Goal: Task Accomplishment & Management: Use online tool/utility

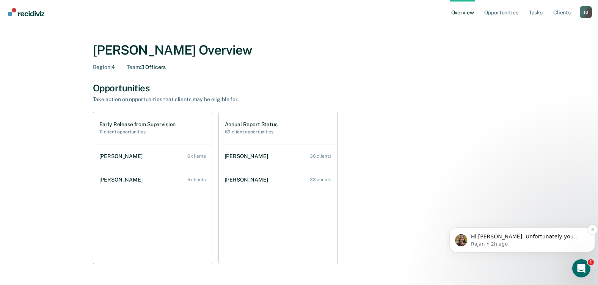
click at [486, 241] on p "Rajan • 2h ago" at bounding box center [528, 244] width 114 height 7
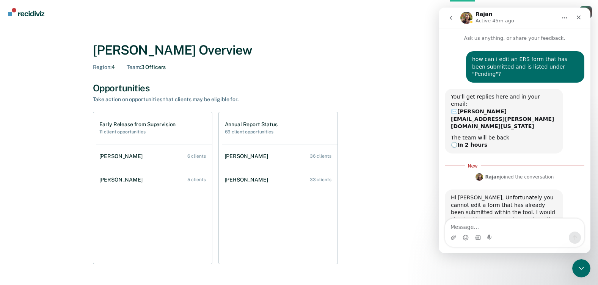
scroll to position [1, 0]
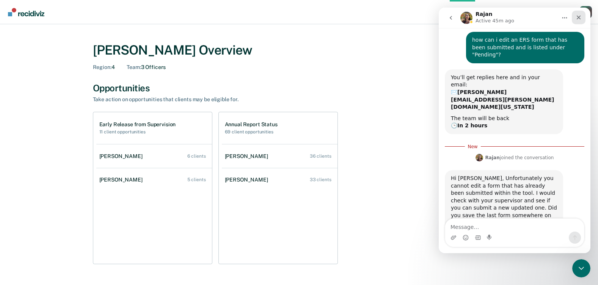
click at [582, 17] on div "Close" at bounding box center [578, 18] width 14 height 14
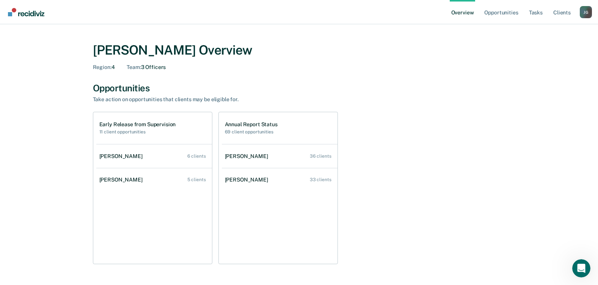
scroll to position [6, 0]
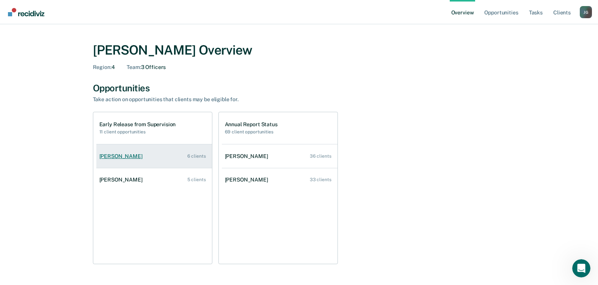
click at [122, 158] on div "[PERSON_NAME]" at bounding box center [122, 156] width 46 height 6
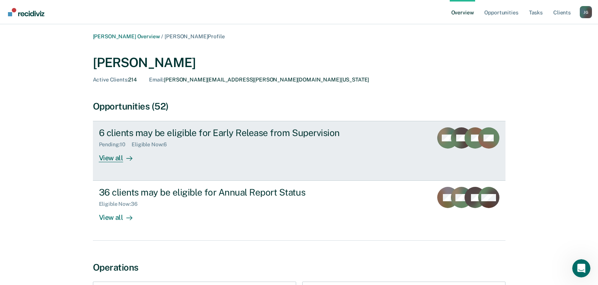
click at [101, 159] on div "View all" at bounding box center [120, 155] width 42 height 15
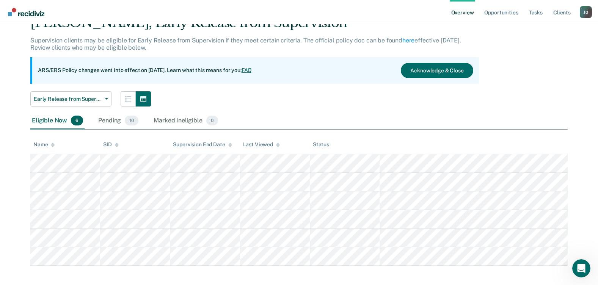
scroll to position [42, 0]
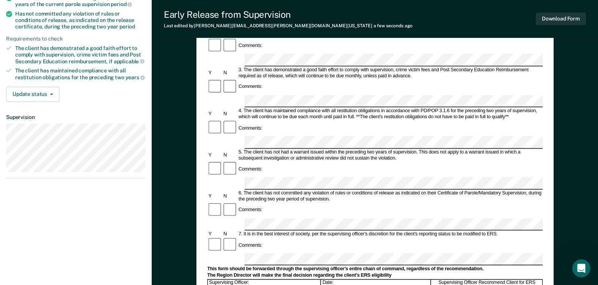
scroll to position [189, 0]
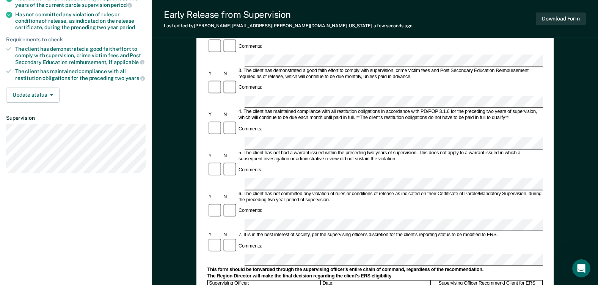
scroll to position [0, 0]
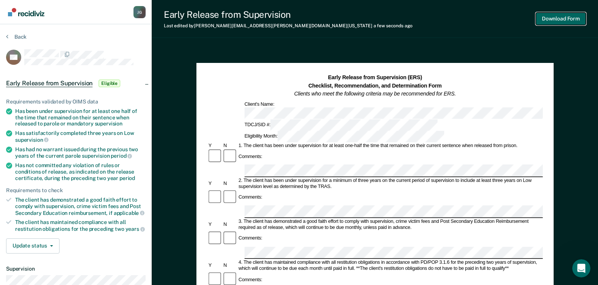
click at [544, 20] on button "Download Form" at bounding box center [560, 19] width 50 height 13
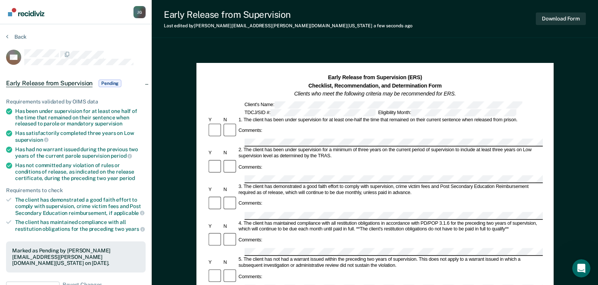
scroll to position [23, 0]
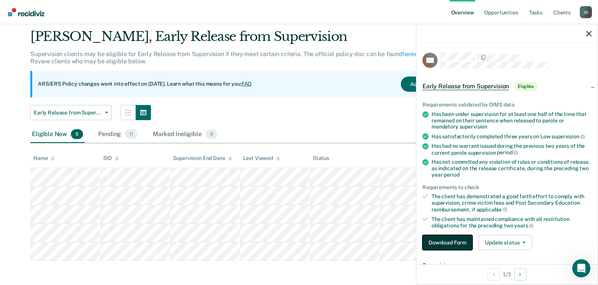
click at [460, 237] on button "Download Form" at bounding box center [447, 242] width 50 height 15
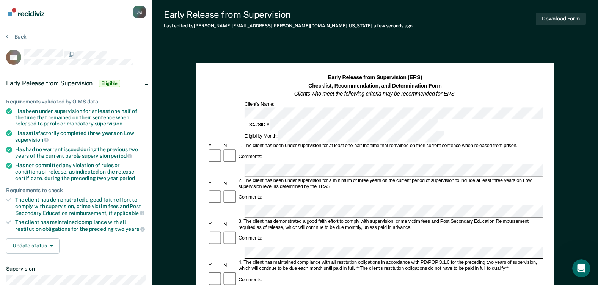
click at [293, 189] on div "Comments:" at bounding box center [374, 197] width 335 height 16
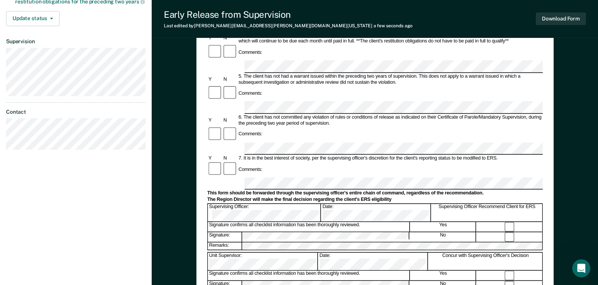
scroll to position [265, 0]
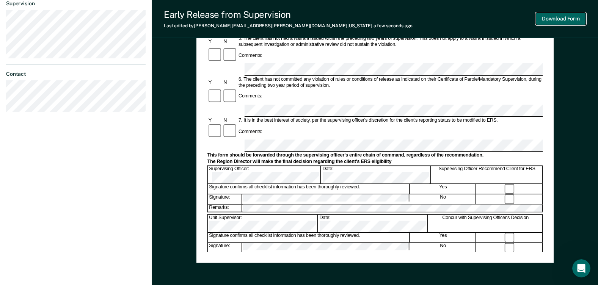
click at [564, 18] on button "Download Form" at bounding box center [560, 19] width 50 height 13
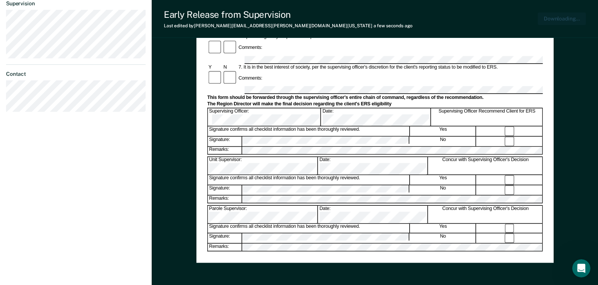
scroll to position [302, 0]
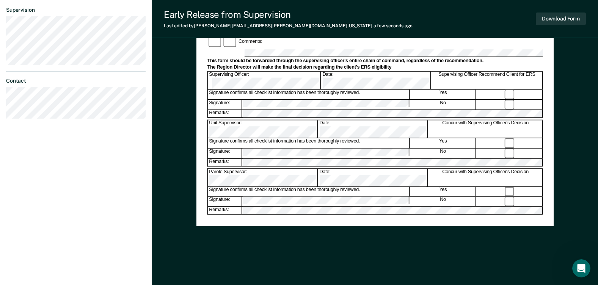
scroll to position [5, 0]
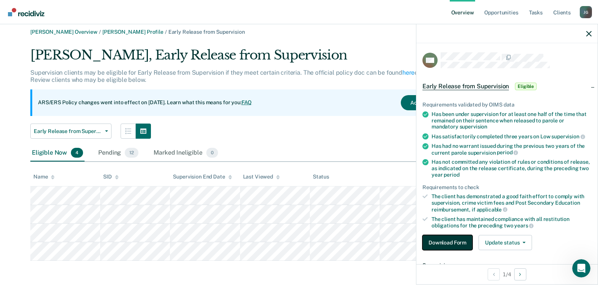
click at [460, 243] on button "Download Form" at bounding box center [447, 242] width 50 height 15
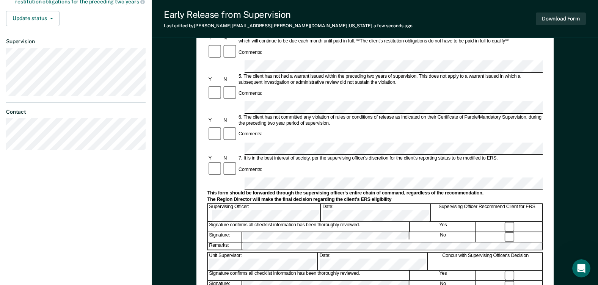
scroll to position [302, 0]
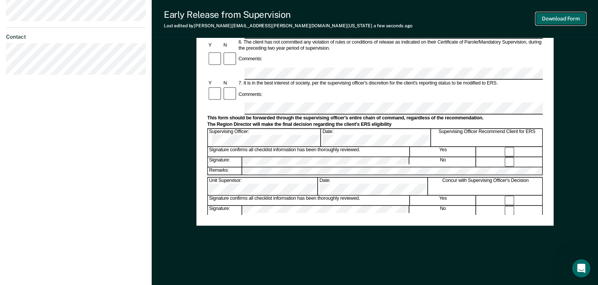
click at [572, 19] on button "Download Form" at bounding box center [560, 19] width 50 height 13
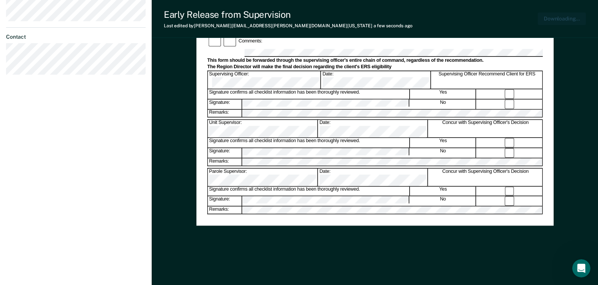
scroll to position [0, 0]
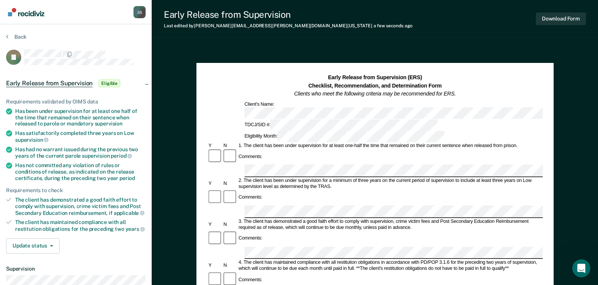
click at [68, 47] on div "Back" at bounding box center [75, 41] width 139 height 16
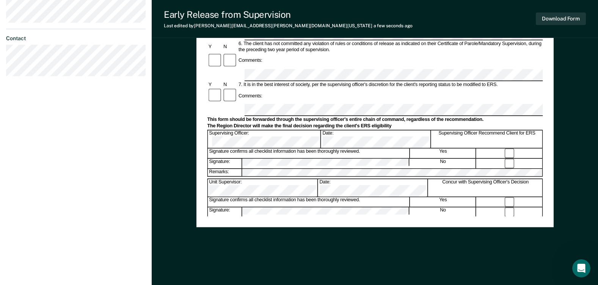
scroll to position [302, 0]
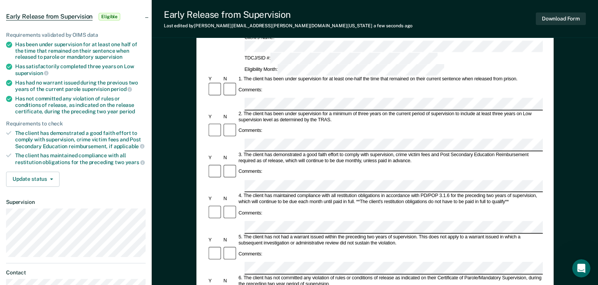
scroll to position [0, 0]
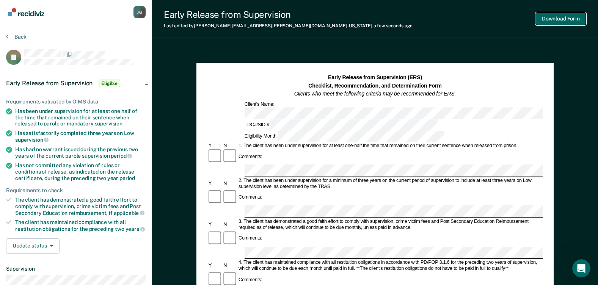
click at [570, 19] on button "Download Form" at bounding box center [560, 19] width 50 height 13
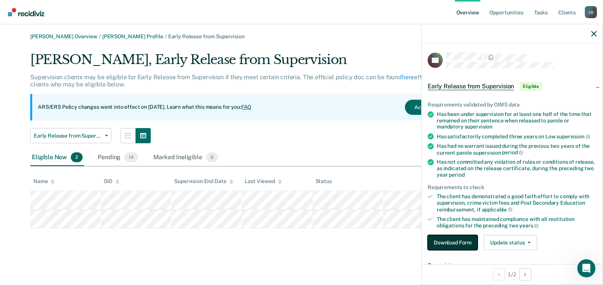
click at [452, 241] on button "Download Form" at bounding box center [453, 242] width 50 height 15
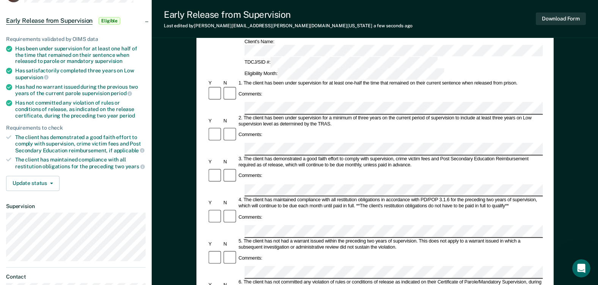
scroll to position [76, 0]
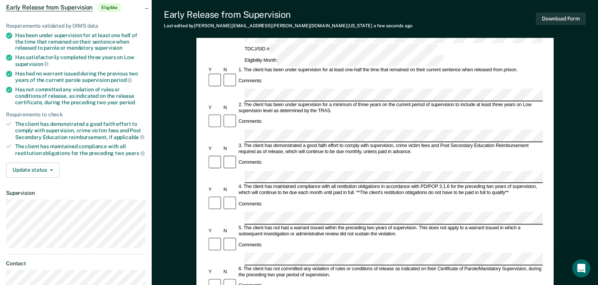
click at [266, 266] on div "6. The client has not committed any violation of rules or conditions of release…" at bounding box center [389, 272] width 305 height 12
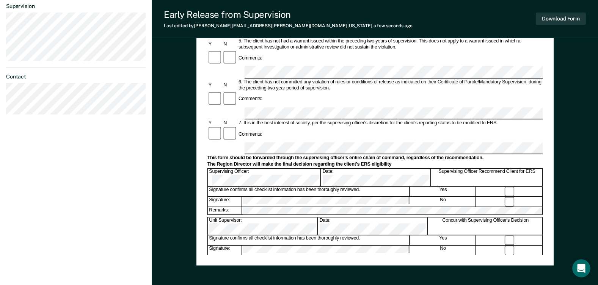
scroll to position [265, 0]
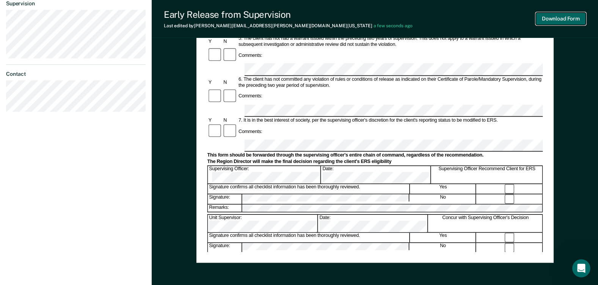
click at [568, 14] on button "Download Form" at bounding box center [560, 19] width 50 height 13
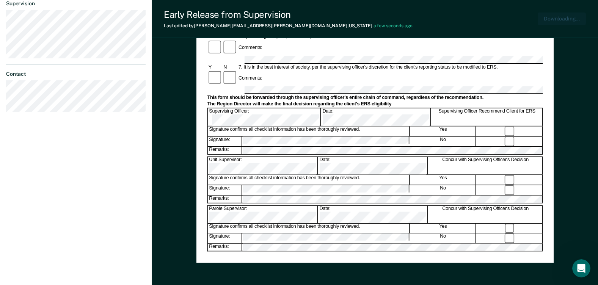
scroll to position [302, 0]
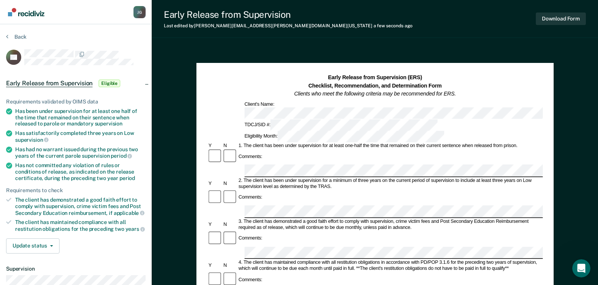
click at [272, 231] on div "Comments:" at bounding box center [374, 245] width 335 height 29
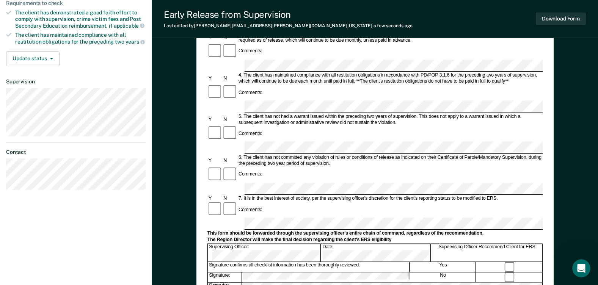
scroll to position [227, 0]
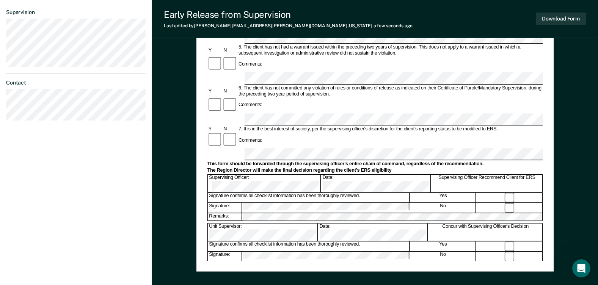
scroll to position [265, 0]
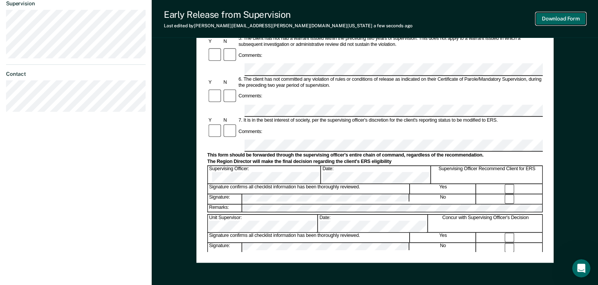
click at [572, 16] on button "Download Form" at bounding box center [560, 19] width 50 height 13
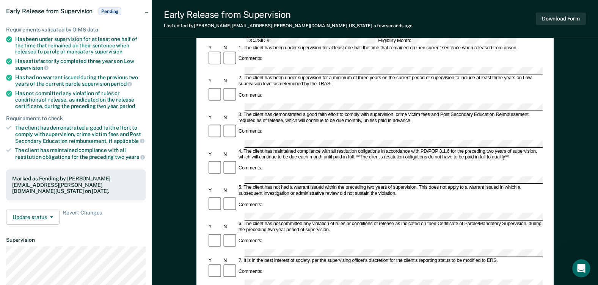
scroll to position [0, 0]
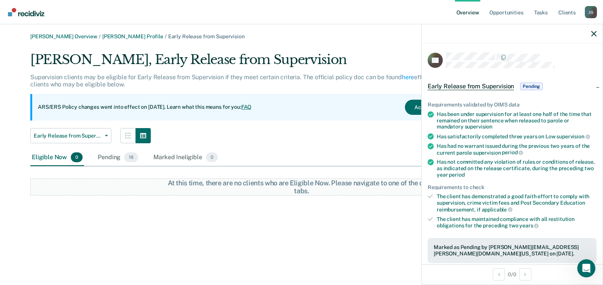
click at [254, 161] on div "Eligible Now 0 Pending 16 Marked Ineligible 0" at bounding box center [301, 157] width 543 height 17
click at [23, 13] on img "Go to Recidiviz Home" at bounding box center [26, 12] width 36 height 8
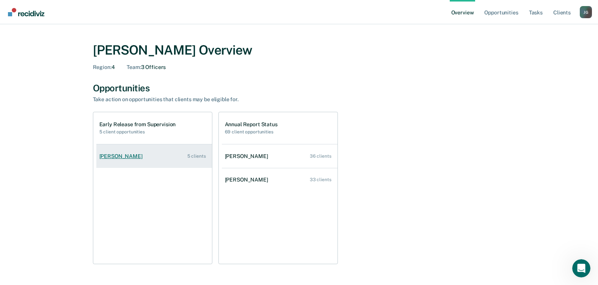
click at [115, 155] on div "[PERSON_NAME]" at bounding box center [122, 156] width 46 height 6
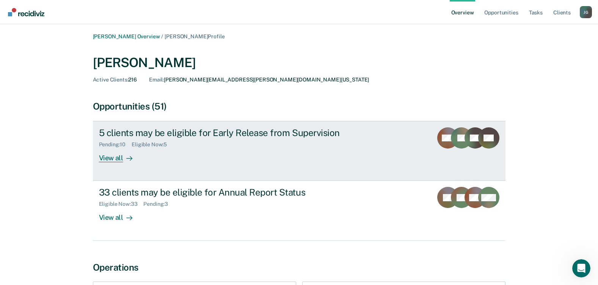
click at [112, 158] on div "View all" at bounding box center [120, 155] width 42 height 15
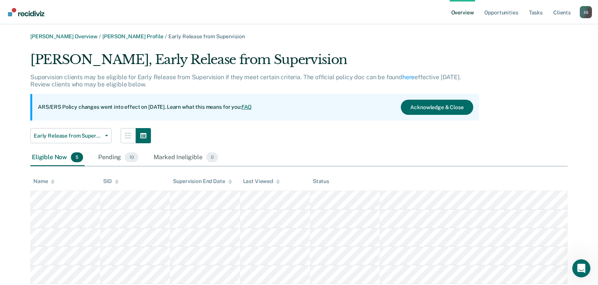
scroll to position [23, 0]
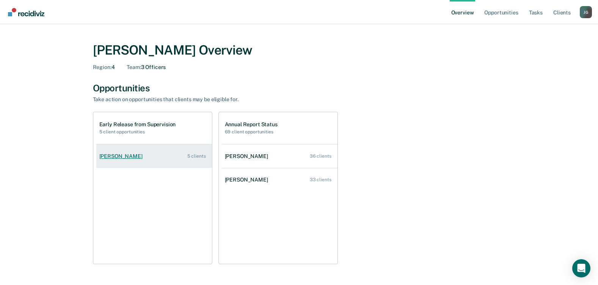
click at [142, 157] on div "[PERSON_NAME]" at bounding box center [122, 156] width 46 height 6
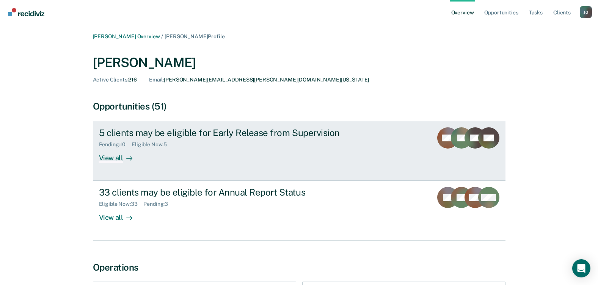
click at [118, 158] on div "View all" at bounding box center [120, 155] width 42 height 15
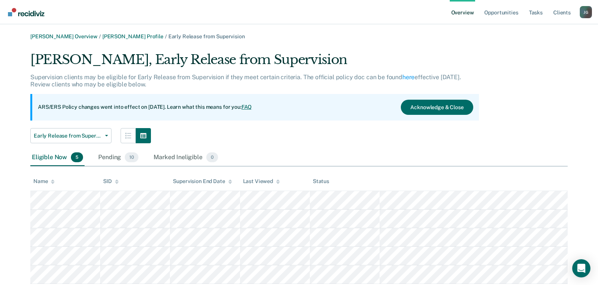
scroll to position [23, 0]
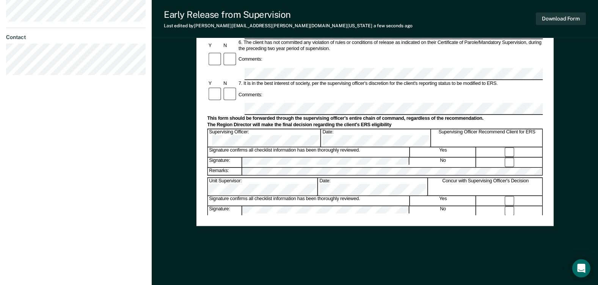
scroll to position [302, 0]
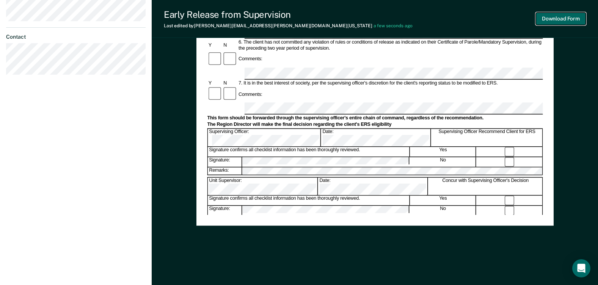
click at [563, 17] on button "Download Form" at bounding box center [560, 19] width 50 height 13
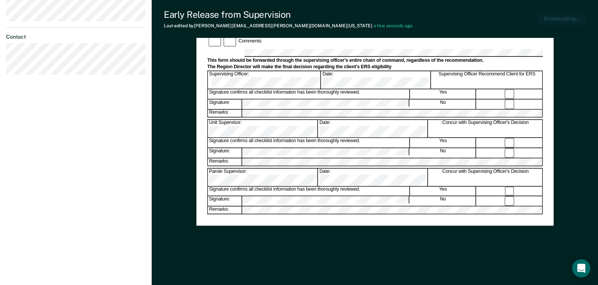
scroll to position [0, 0]
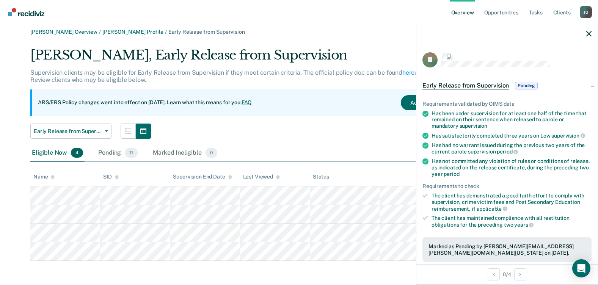
scroll to position [5, 0]
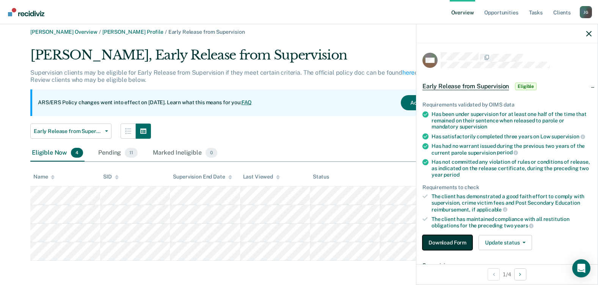
click at [459, 238] on button "Download Form" at bounding box center [447, 242] width 50 height 15
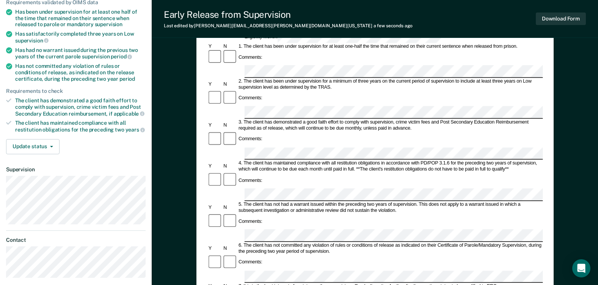
scroll to position [114, 0]
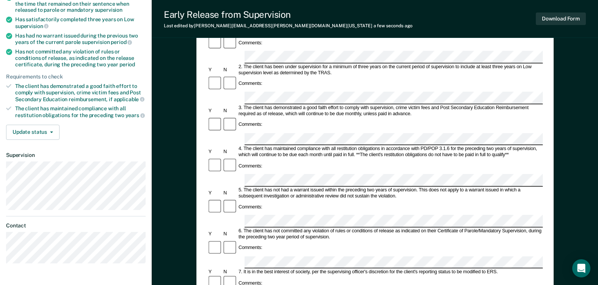
click at [232, 275] on div at bounding box center [229, 283] width 15 height 16
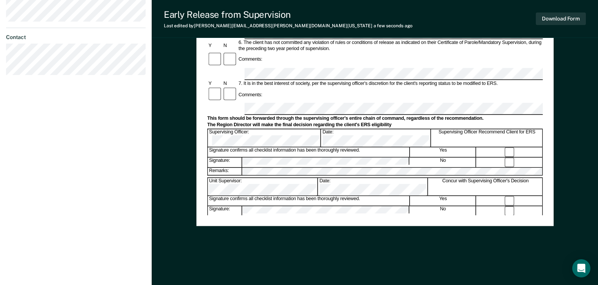
scroll to position [302, 0]
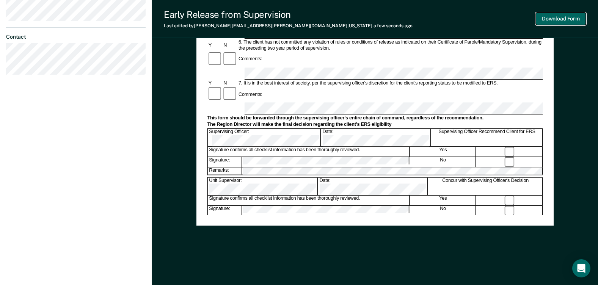
click at [559, 15] on button "Download Form" at bounding box center [560, 19] width 50 height 13
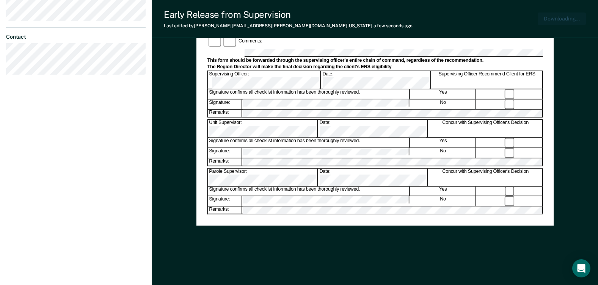
scroll to position [0, 0]
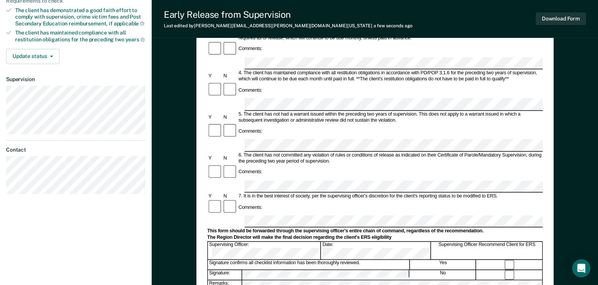
scroll to position [302, 0]
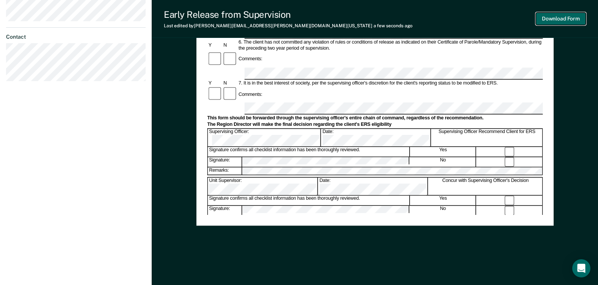
click at [573, 20] on button "Download Form" at bounding box center [560, 19] width 50 height 13
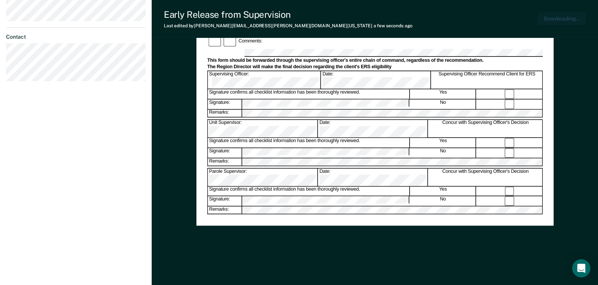
scroll to position [0, 0]
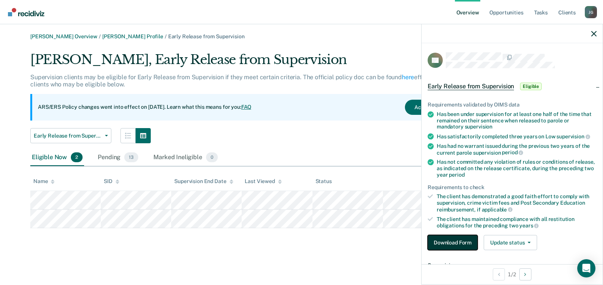
click at [453, 239] on button "Download Form" at bounding box center [453, 242] width 50 height 15
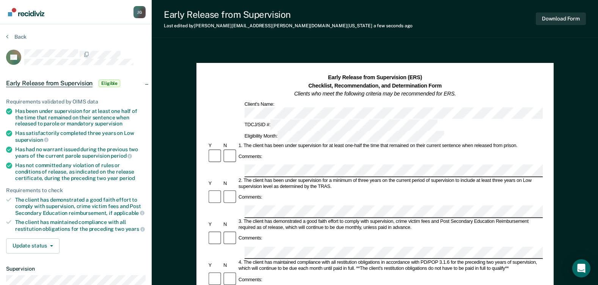
click at [268, 189] on div "Comments:" at bounding box center [374, 197] width 335 height 16
drag, startPoint x: 291, startPoint y: 227, endPoint x: 375, endPoint y: 220, distance: 84.4
click at [375, 272] on div "Comments:" at bounding box center [374, 280] width 335 height 16
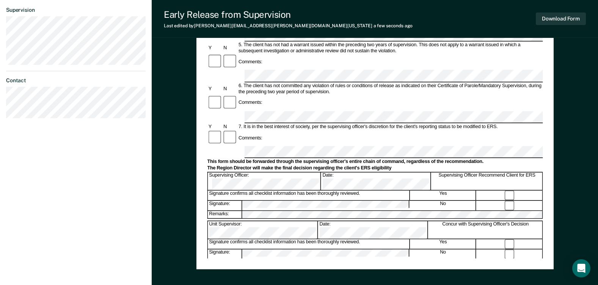
scroll to position [265, 0]
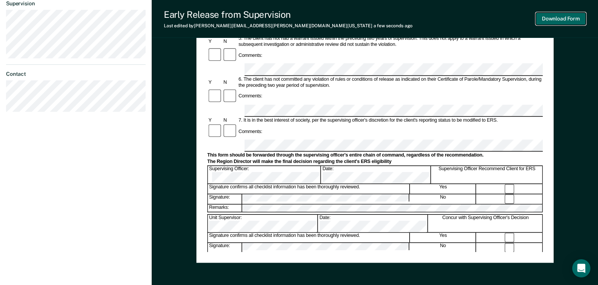
click at [567, 17] on button "Download Form" at bounding box center [560, 19] width 50 height 13
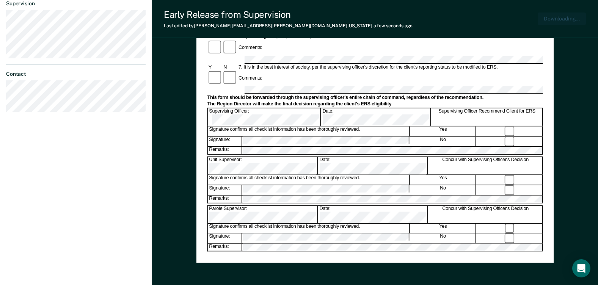
scroll to position [302, 0]
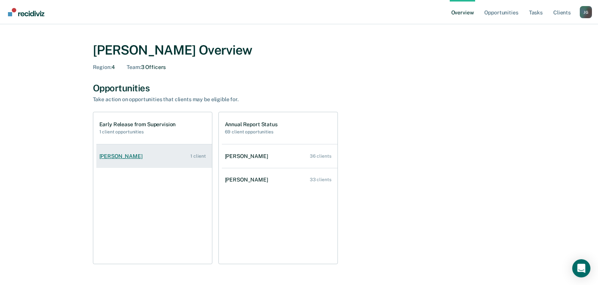
click at [140, 157] on div "[PERSON_NAME]" at bounding box center [122, 156] width 46 height 6
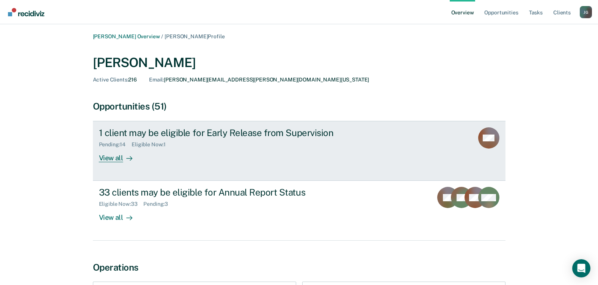
click at [114, 158] on div "View all" at bounding box center [120, 155] width 42 height 15
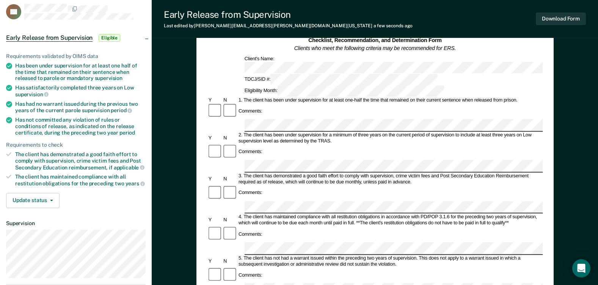
scroll to position [114, 0]
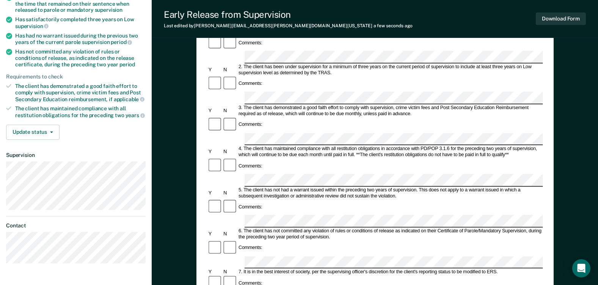
click at [287, 275] on div "Comments:" at bounding box center [374, 283] width 335 height 16
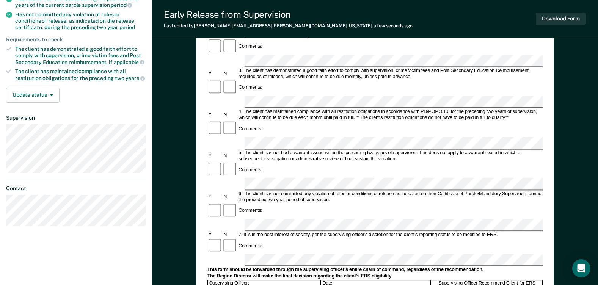
scroll to position [302, 0]
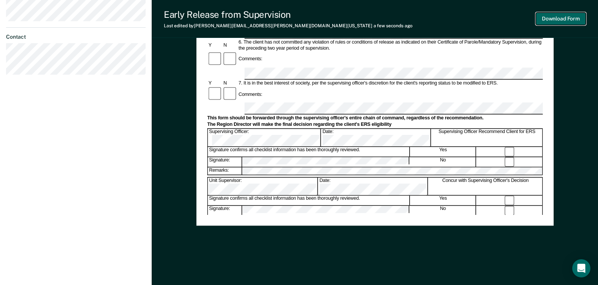
click at [551, 20] on button "Download Form" at bounding box center [560, 19] width 50 height 13
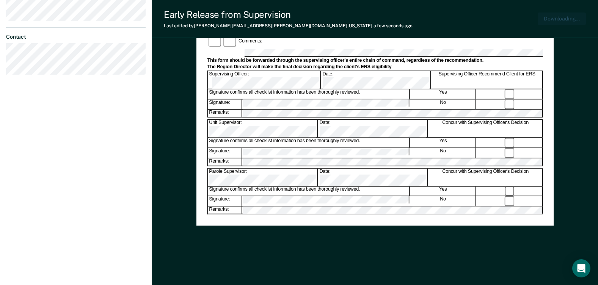
scroll to position [0, 0]
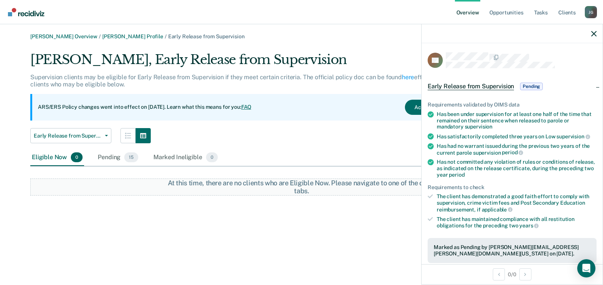
click at [25, 16] on link "Go to Recidiviz Home" at bounding box center [26, 12] width 40 height 24
